Goal: Information Seeking & Learning: Learn about a topic

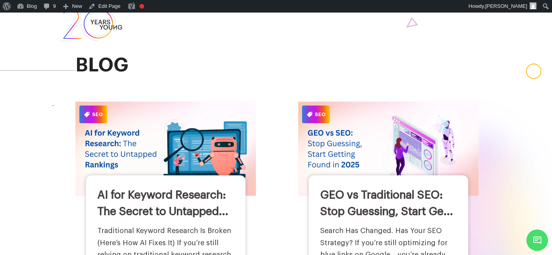
click at [190, 141] on img at bounding box center [165, 149] width 181 height 94
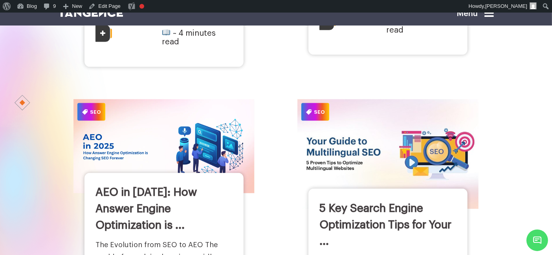
scroll to position [1127, 0]
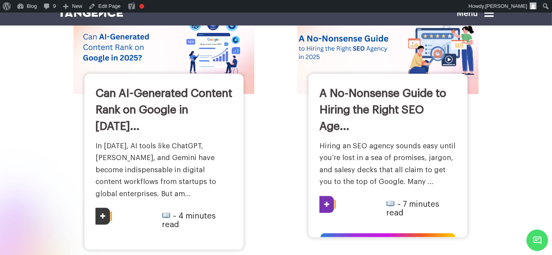
scroll to position [942, 0]
click at [365, 45] on img at bounding box center [387, 47] width 199 height 103
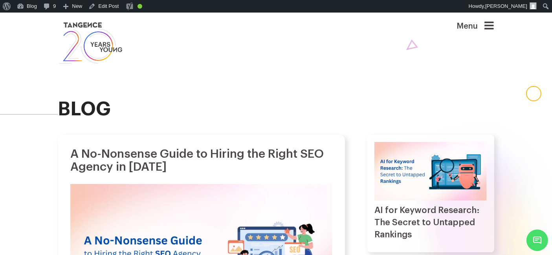
click at [92, 153] on h1 "A No-Nonsense Guide to Hiring the Right SEO Agency in 2025" at bounding box center [201, 161] width 262 height 26
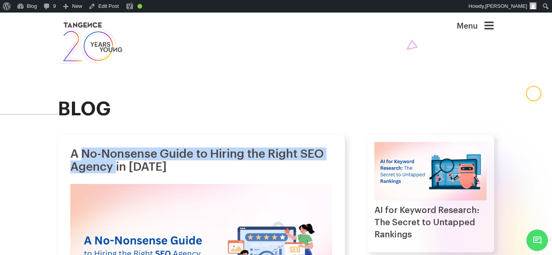
click at [112, 167] on h1 "A No-Nonsense Guide to Hiring the Right SEO Agency in 2025" at bounding box center [201, 161] width 262 height 26
copy h1 "No-Nonsense Guide to Hiring the Right SEO Agency"
